Goal: Transaction & Acquisition: Purchase product/service

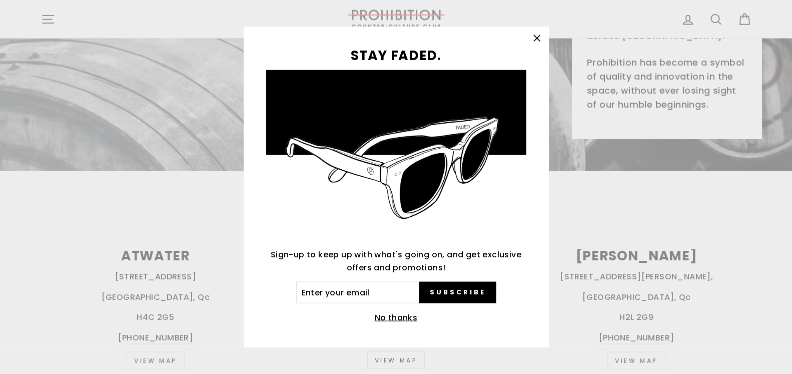
scroll to position [238, 0]
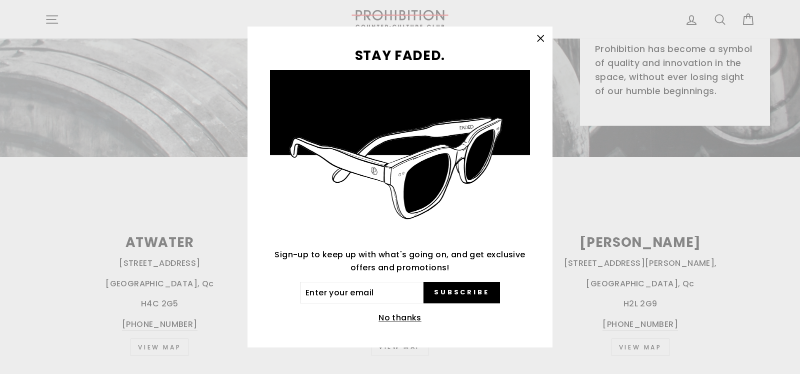
click at [402, 316] on button "No thanks" at bounding box center [400, 318] width 49 height 14
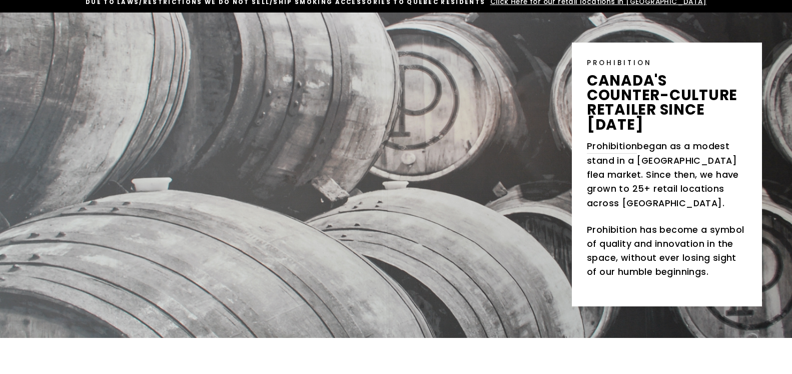
scroll to position [0, 0]
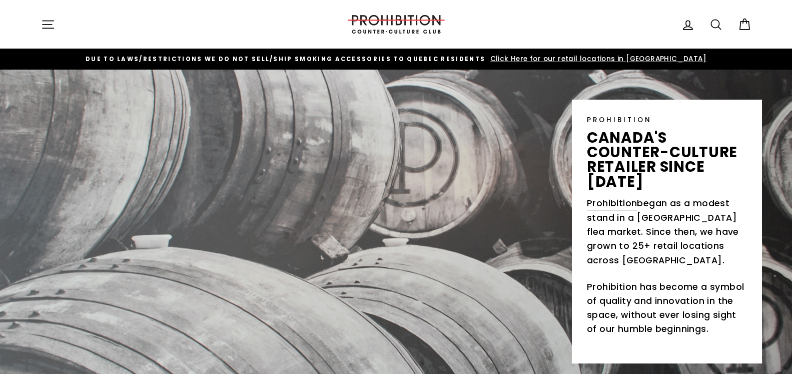
click at [710, 25] on icon at bounding box center [716, 25] width 14 height 14
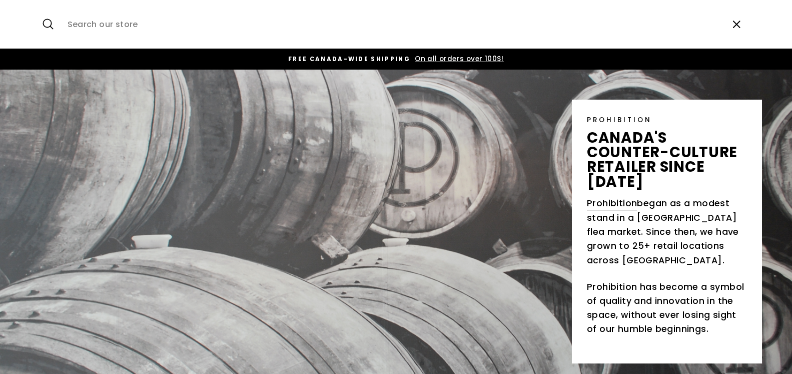
click at [440, 57] on span "On all orders over 100$!" at bounding box center [458, 59] width 92 height 10
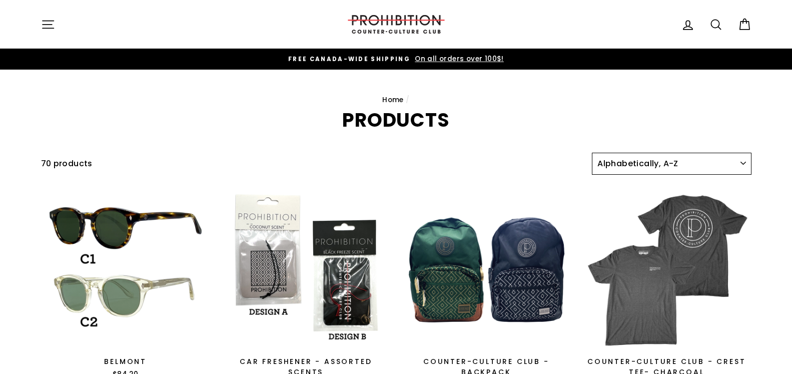
click at [592, 153] on select "Sort Featured Best selling Alphabetically, A-Z Alphabetically, Z-A Price, low t…" at bounding box center [671, 164] width 159 height 22
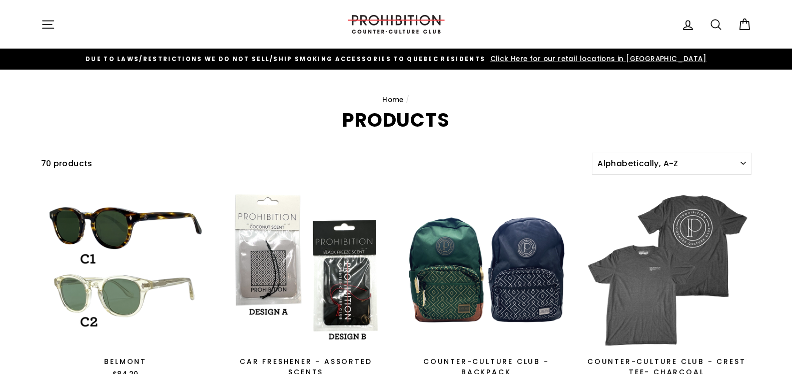
click at [721, 19] on icon at bounding box center [716, 25] width 14 height 14
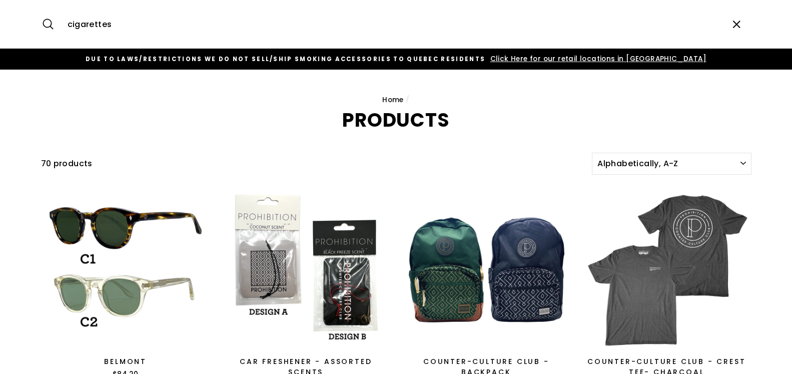
type input "cigarettes"
click at [41, 8] on button "Search" at bounding box center [52, 25] width 22 height 34
